Goal: Book appointment/travel/reservation

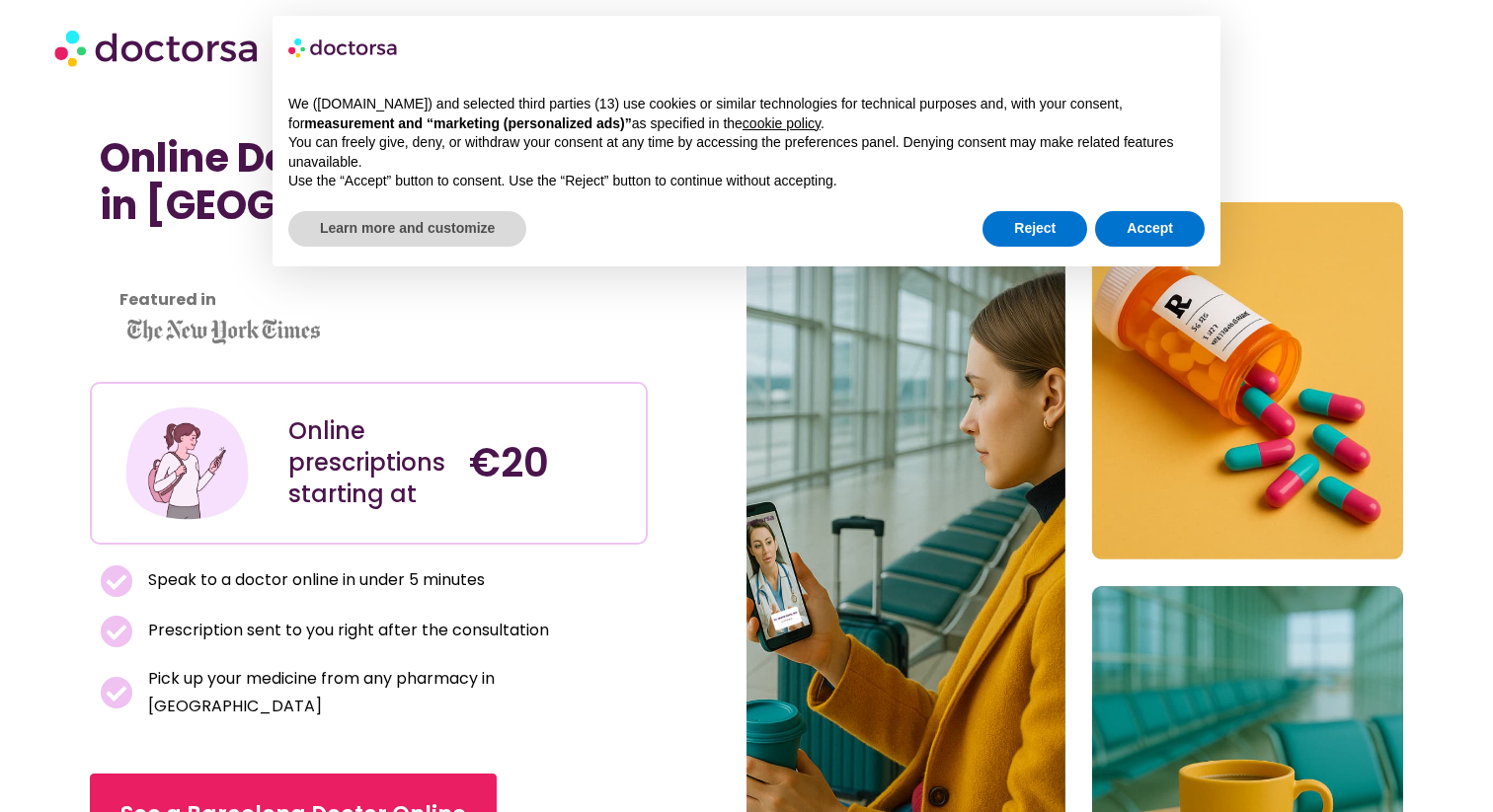
scroll to position [2, 0]
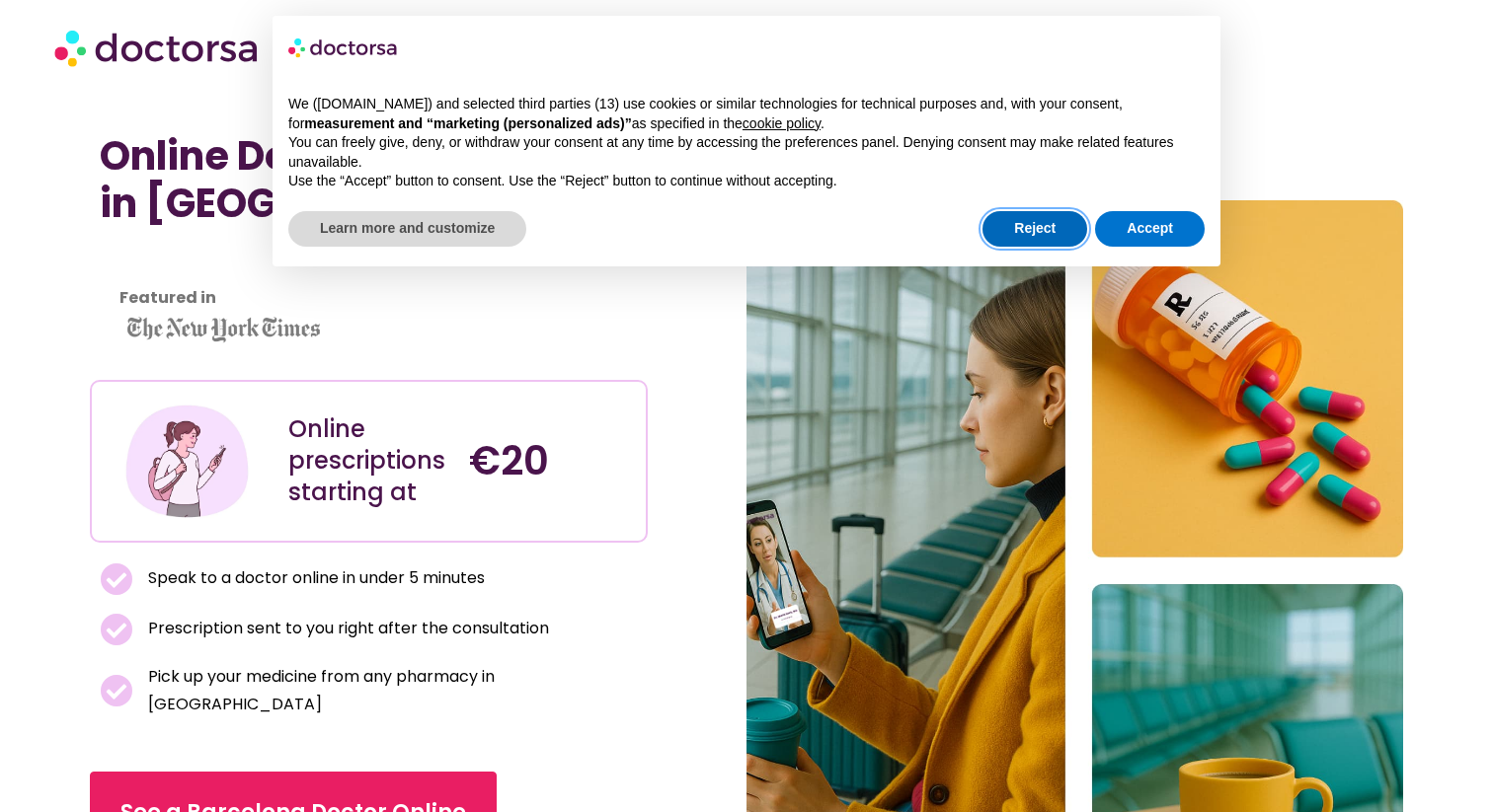
click at [1006, 223] on button "Reject" at bounding box center [1034, 229] width 105 height 36
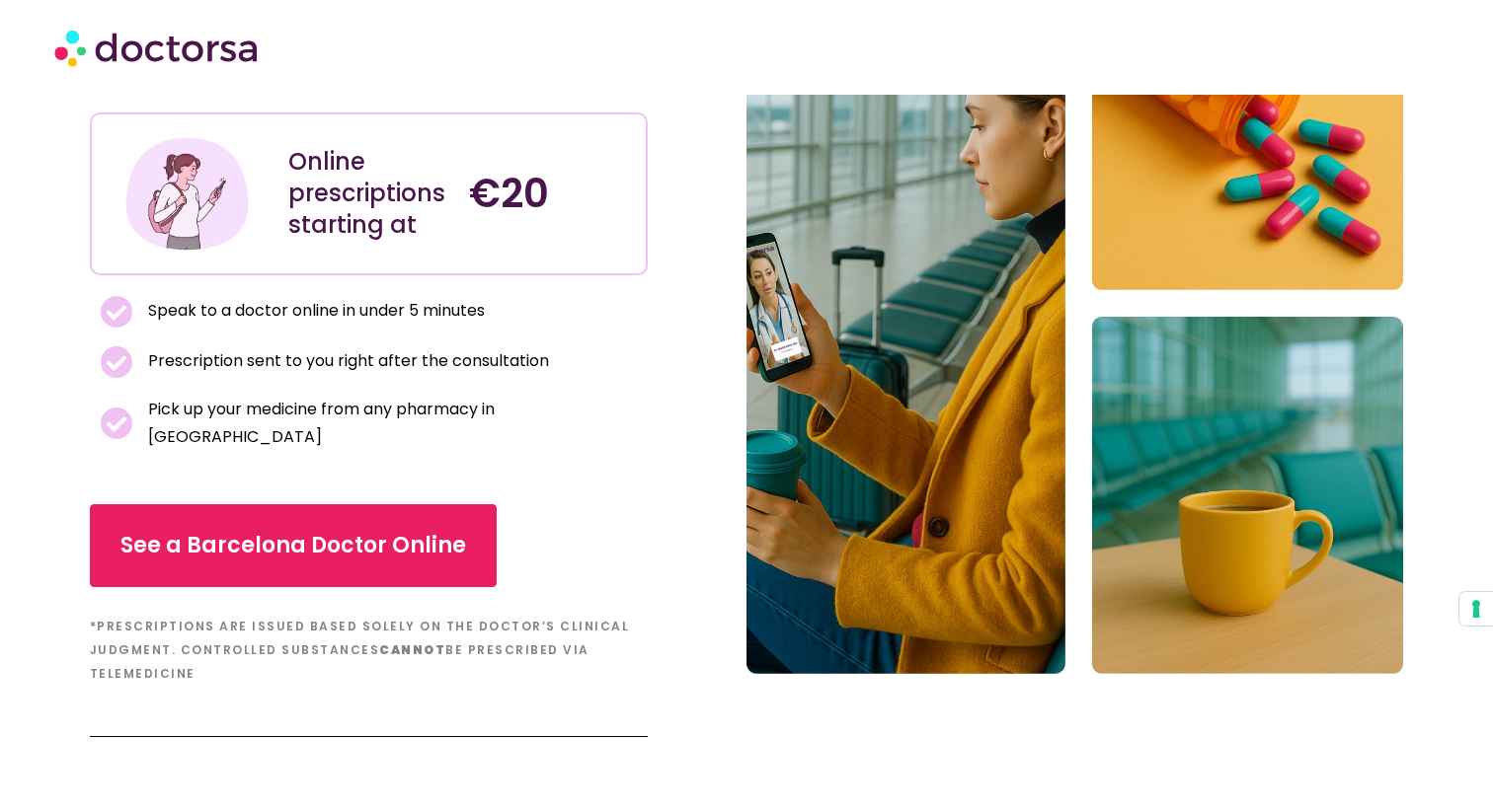
scroll to position [288, 0]
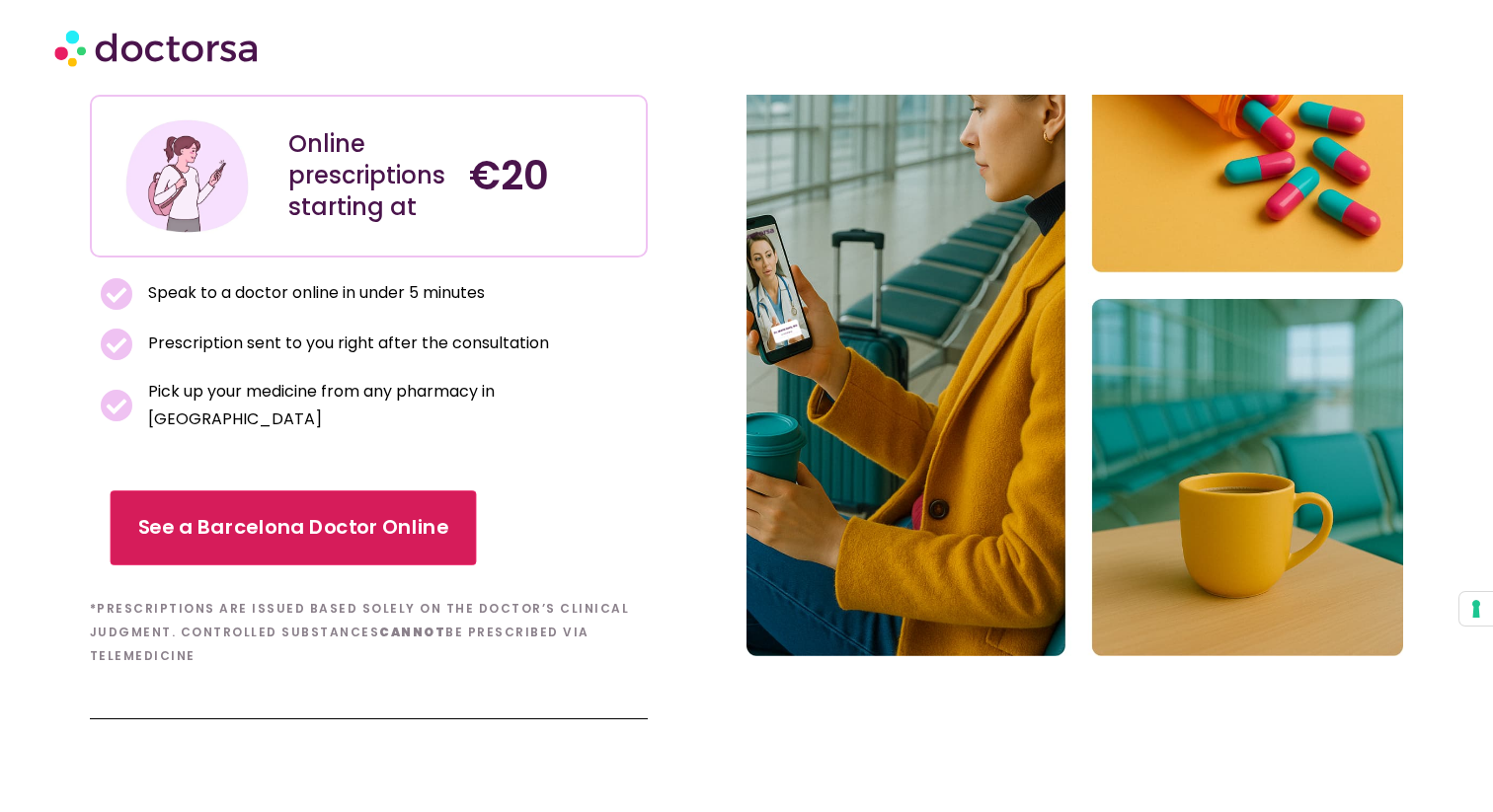
click at [388, 538] on link "See a Barcelona Doctor Online" at bounding box center [293, 527] width 366 height 75
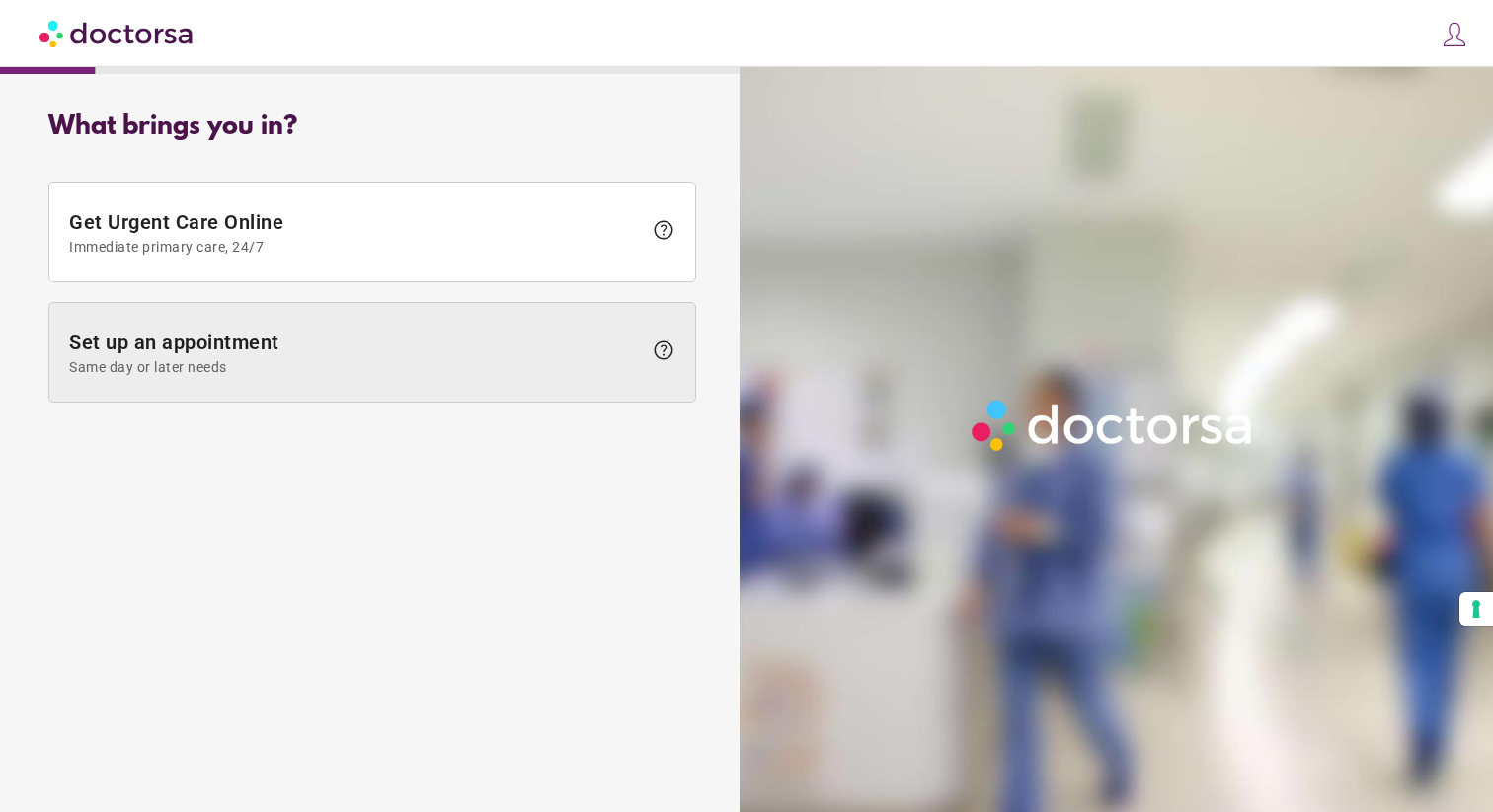
click at [461, 336] on span "Set up an appointment Same day or later needs" at bounding box center [354, 352] width 572 height 45
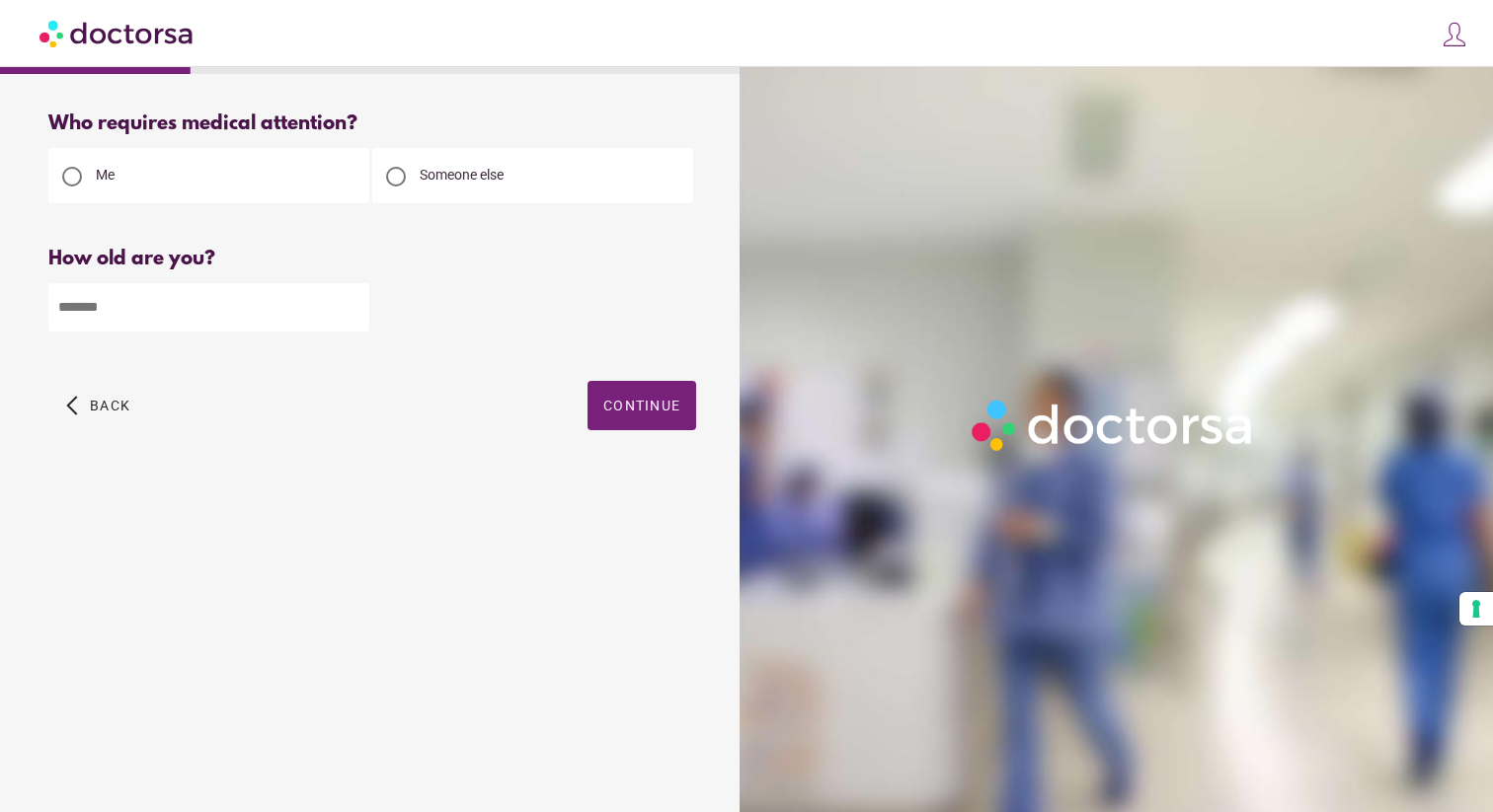
click at [227, 297] on input "number" at bounding box center [209, 307] width 320 height 49
type input "*"
click at [357, 309] on input "*" at bounding box center [209, 307] width 320 height 49
type input "**"
click at [649, 398] on span "button" at bounding box center [641, 406] width 108 height 50
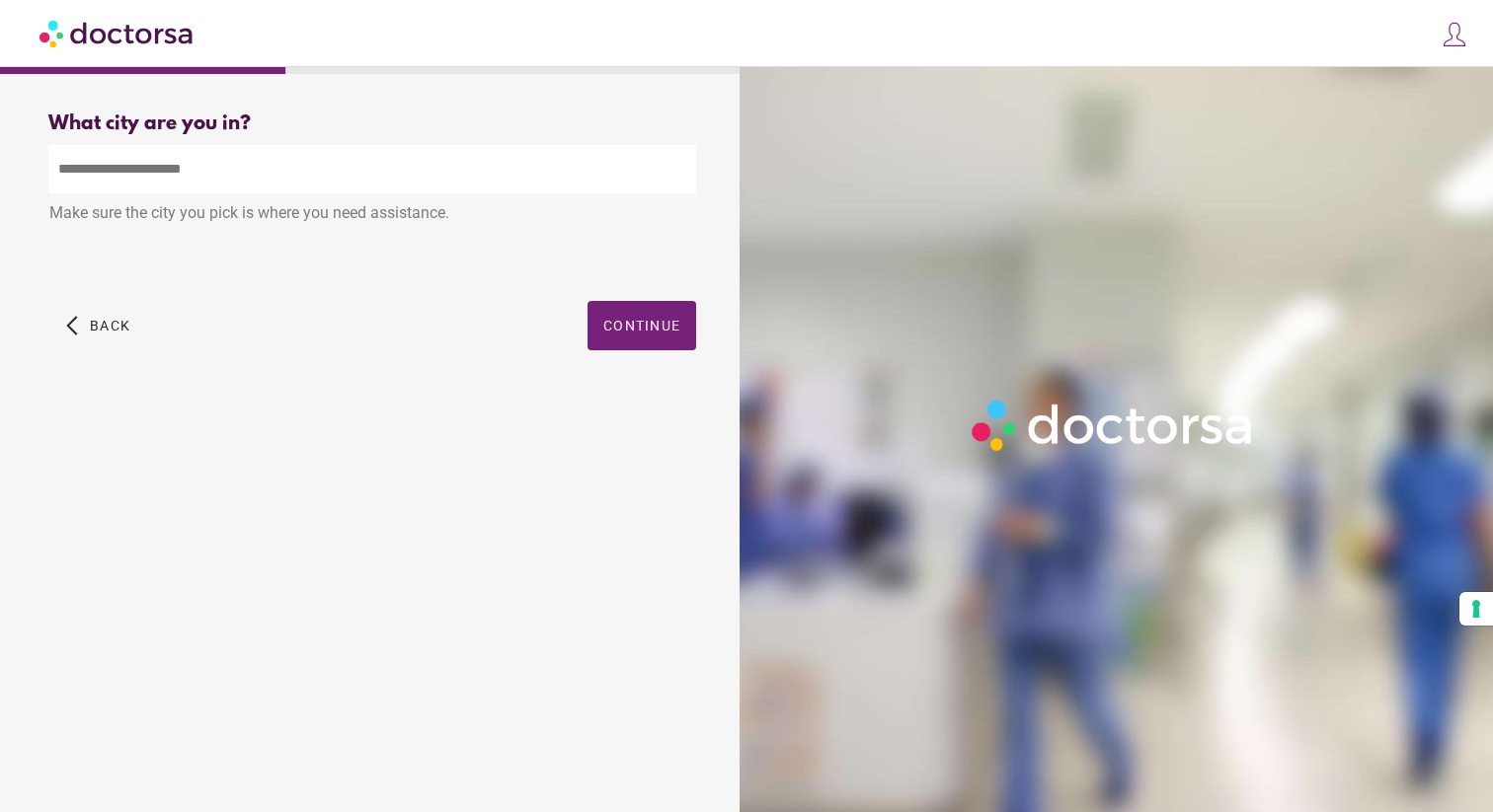
click at [376, 132] on div "What city are you in?" at bounding box center [372, 123] width 648 height 23
click at [366, 153] on input "text" at bounding box center [372, 169] width 648 height 49
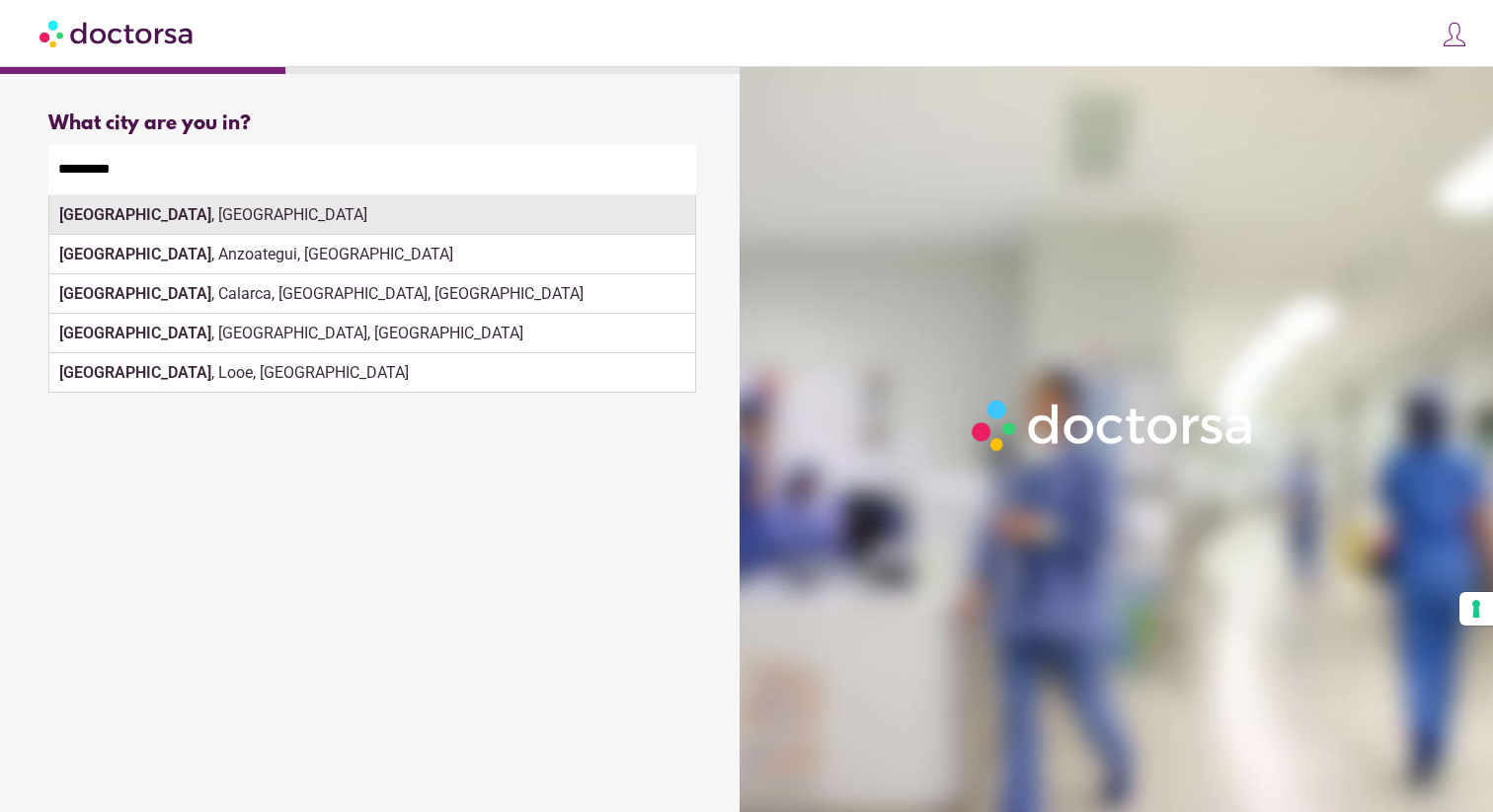
click at [336, 225] on div "Barcelona , Spain" at bounding box center [372, 215] width 646 height 40
type input "**********"
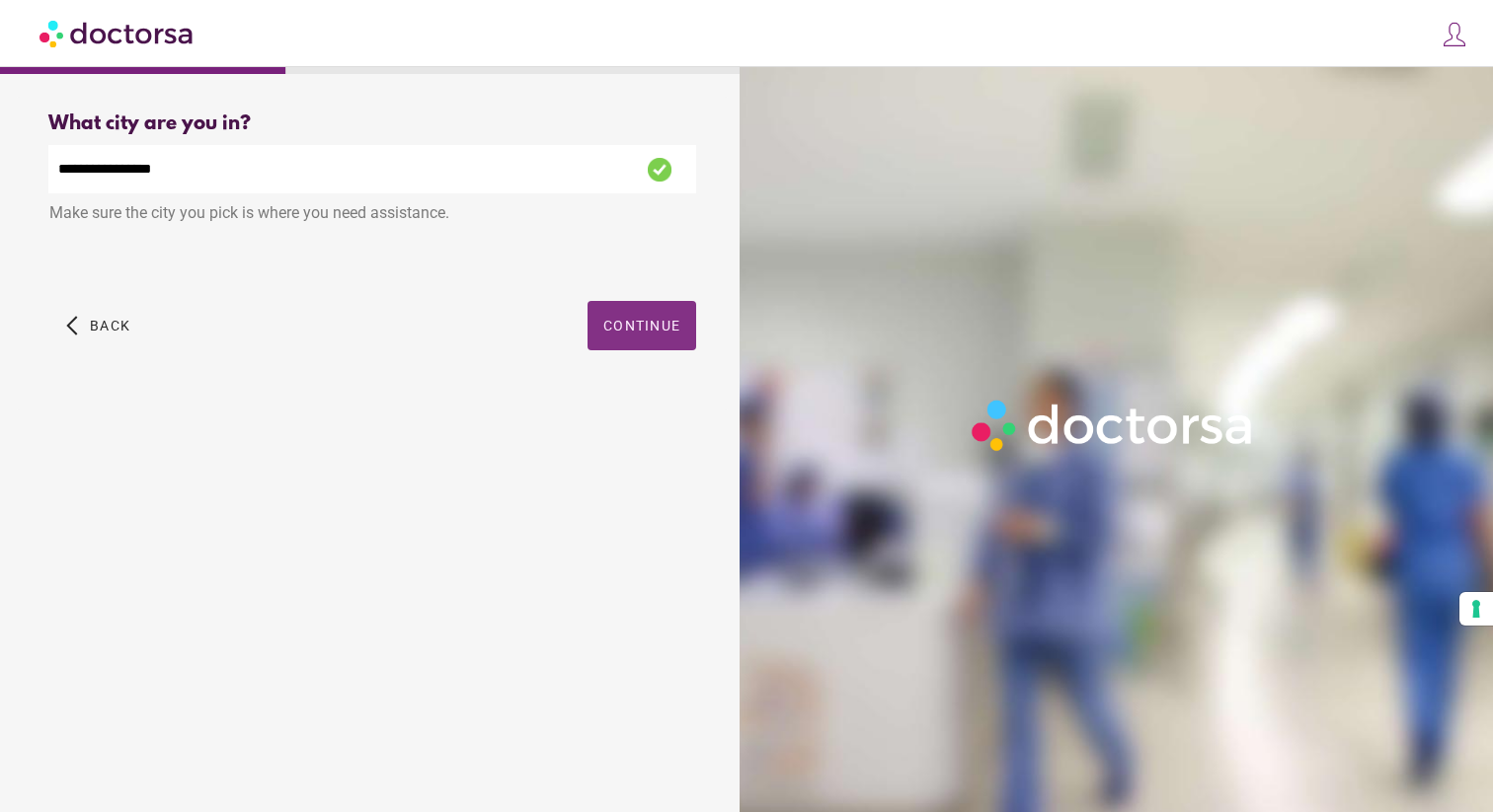
click at [618, 330] on div "Primary Care Pediatrics" at bounding box center [372, 337] width 648 height 48
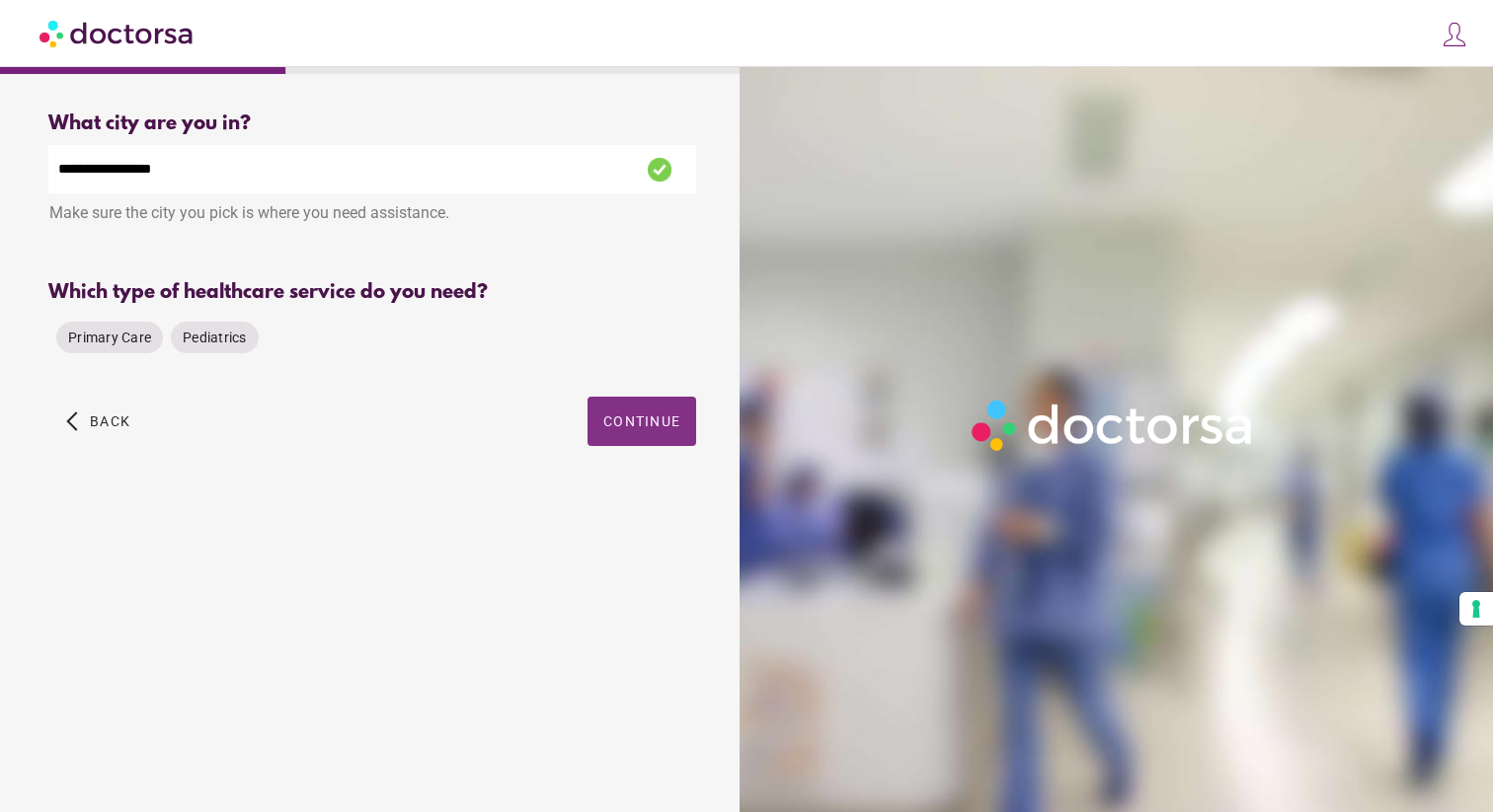
click at [618, 330] on div "Primary Care Pediatrics" at bounding box center [372, 337] width 648 height 48
click at [109, 345] on span "Primary Care" at bounding box center [108, 337] width 83 height 16
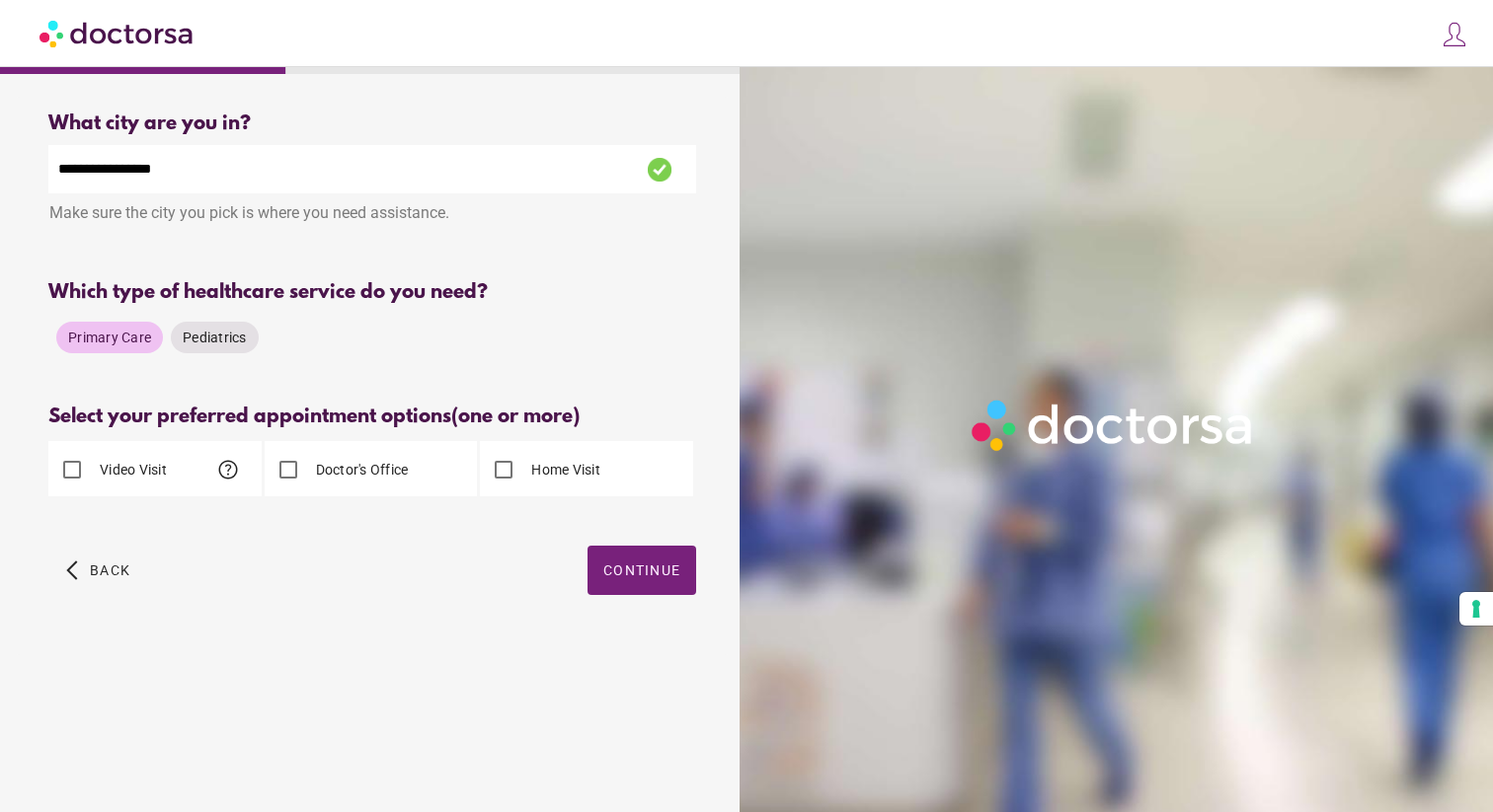
click at [123, 467] on label "Video Visit" at bounding box center [130, 470] width 71 height 20
click at [640, 582] on span "button" at bounding box center [641, 571] width 108 height 50
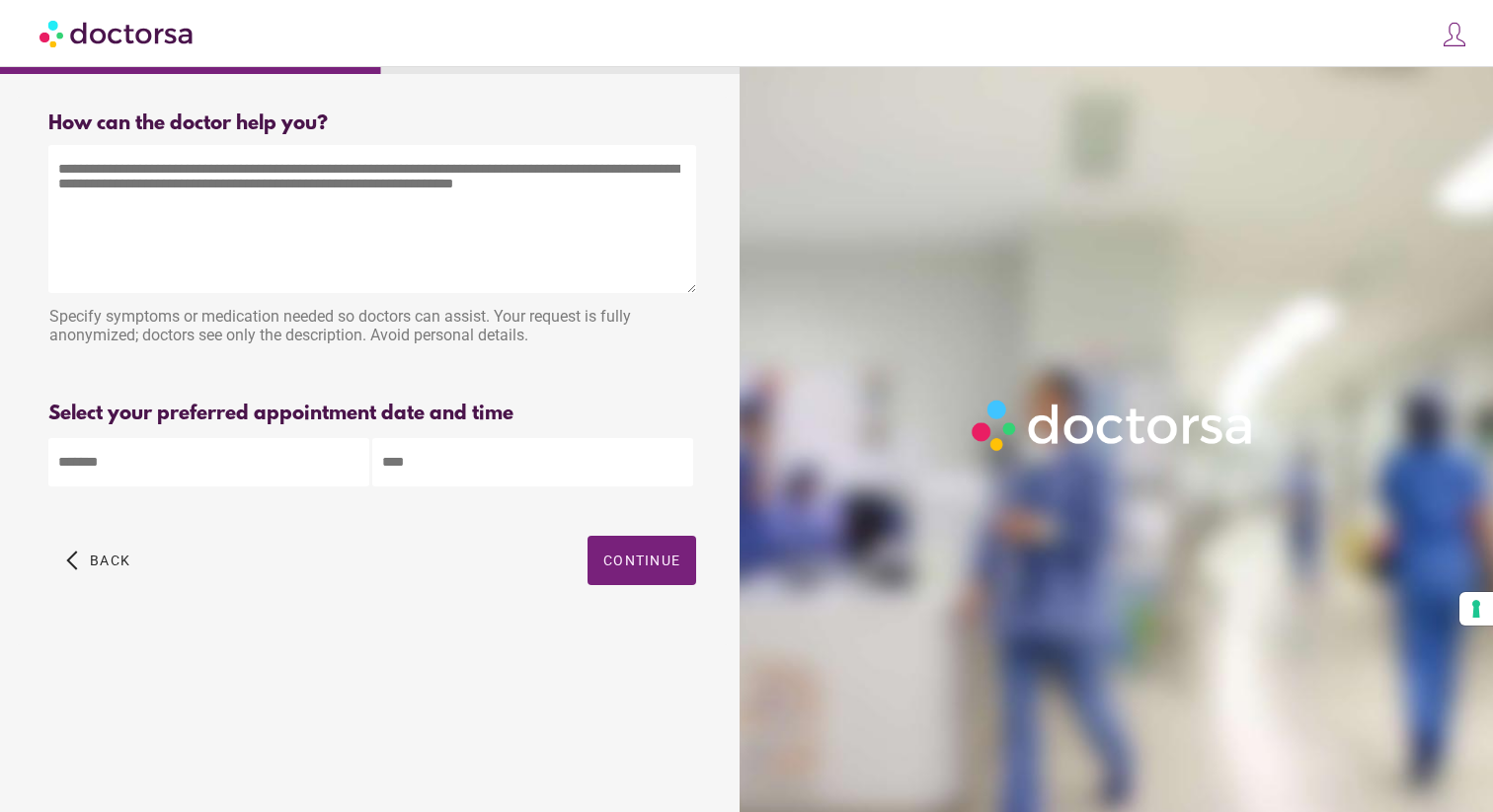
click at [386, 234] on textarea at bounding box center [372, 219] width 648 height 148
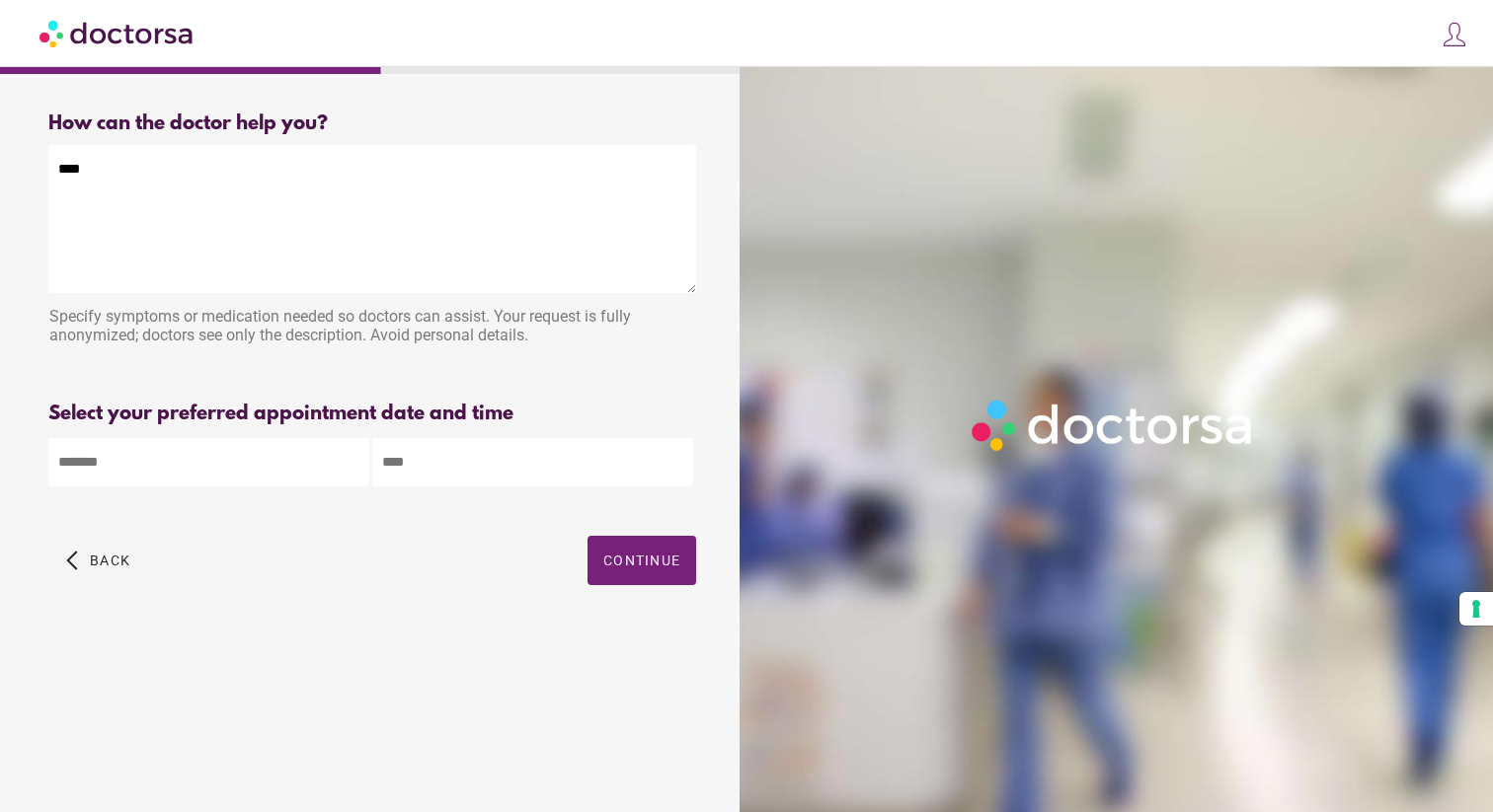
type textarea "****"
click at [159, 14] on img at bounding box center [117, 33] width 156 height 45
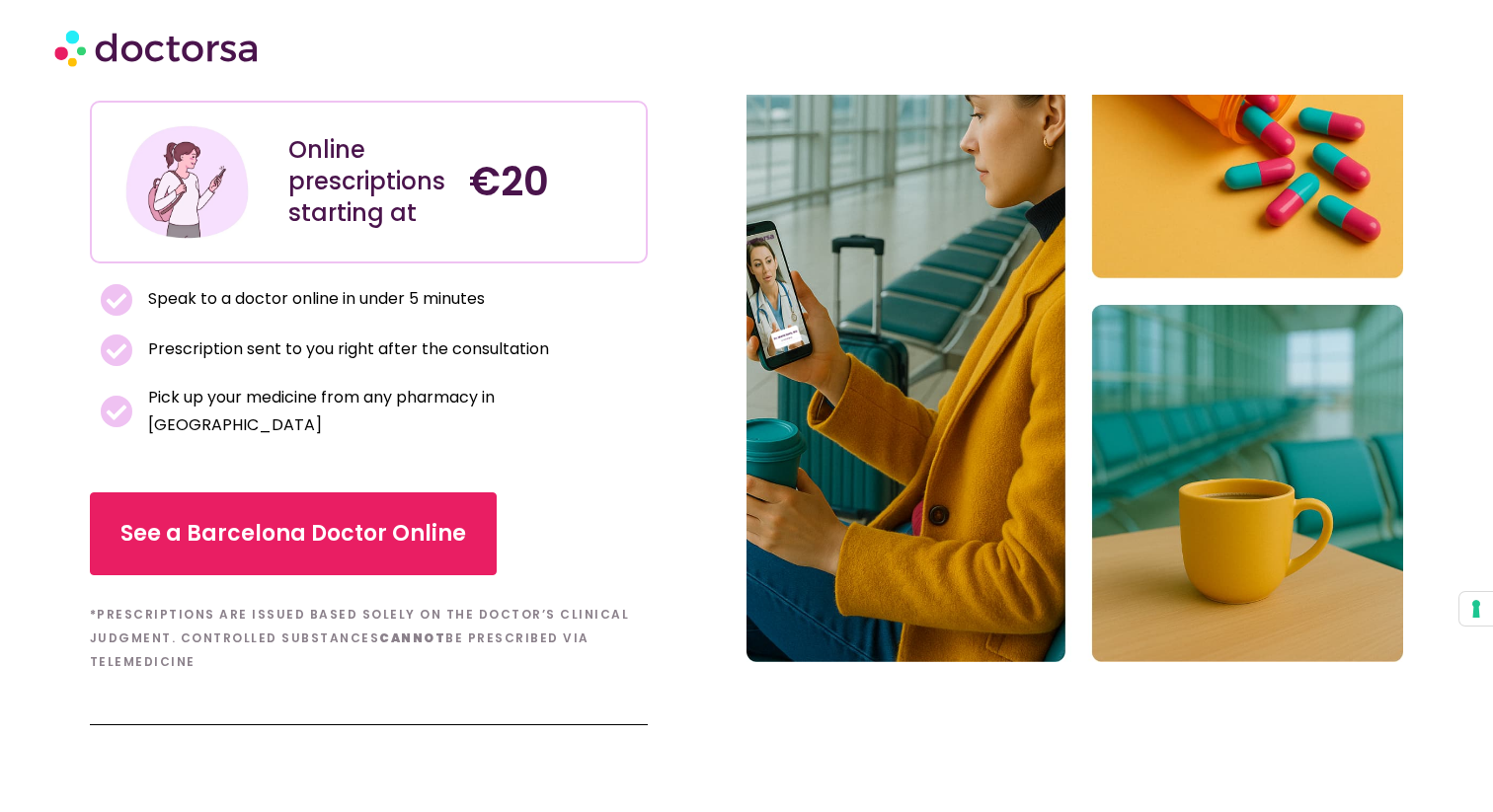
scroll to position [288, 0]
